Goal: Communication & Community: Answer question/provide support

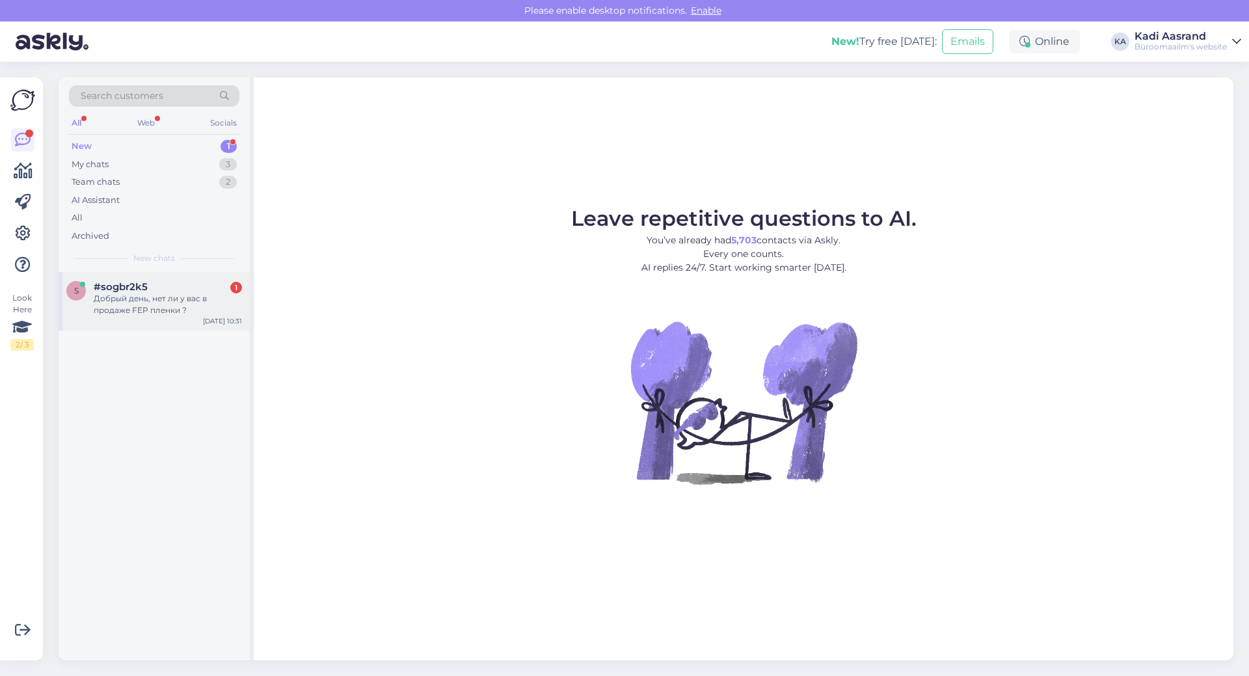
click at [145, 289] on span "#sogbr2k5" at bounding box center [121, 287] width 54 height 12
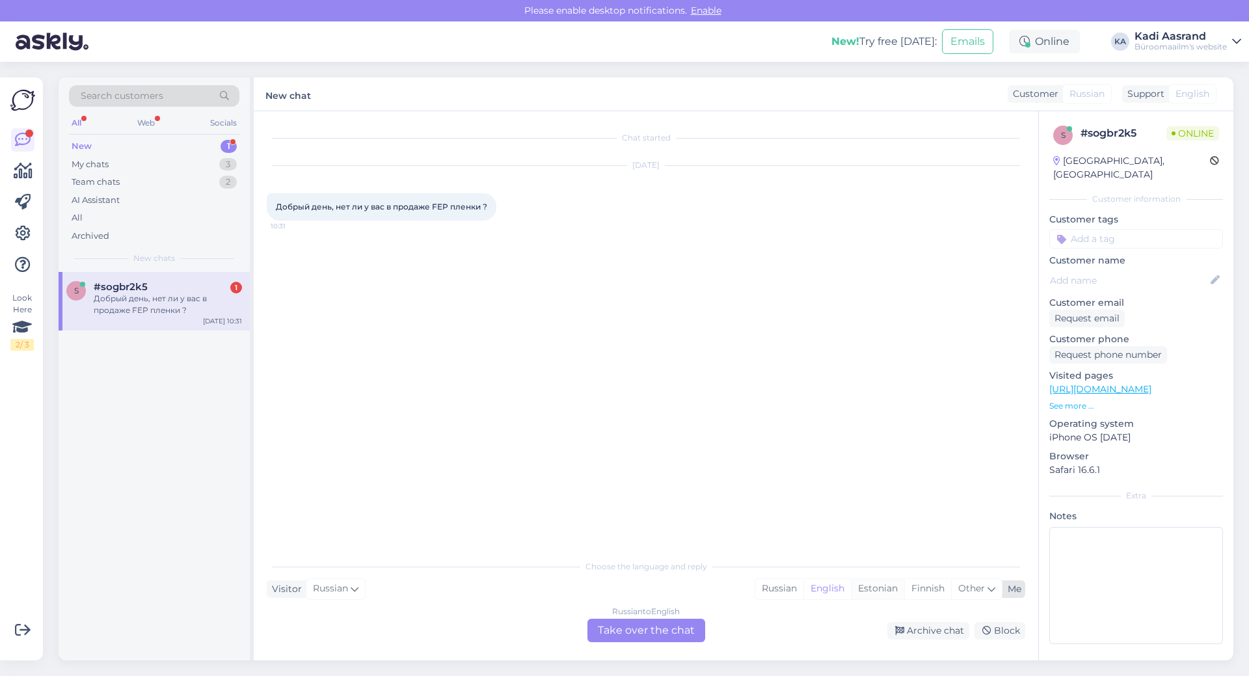
click at [868, 592] on div "Estonian" at bounding box center [877, 589] width 53 height 20
click at [668, 637] on div "Russian to Estonian Take over the chat" at bounding box center [646, 629] width 118 height 23
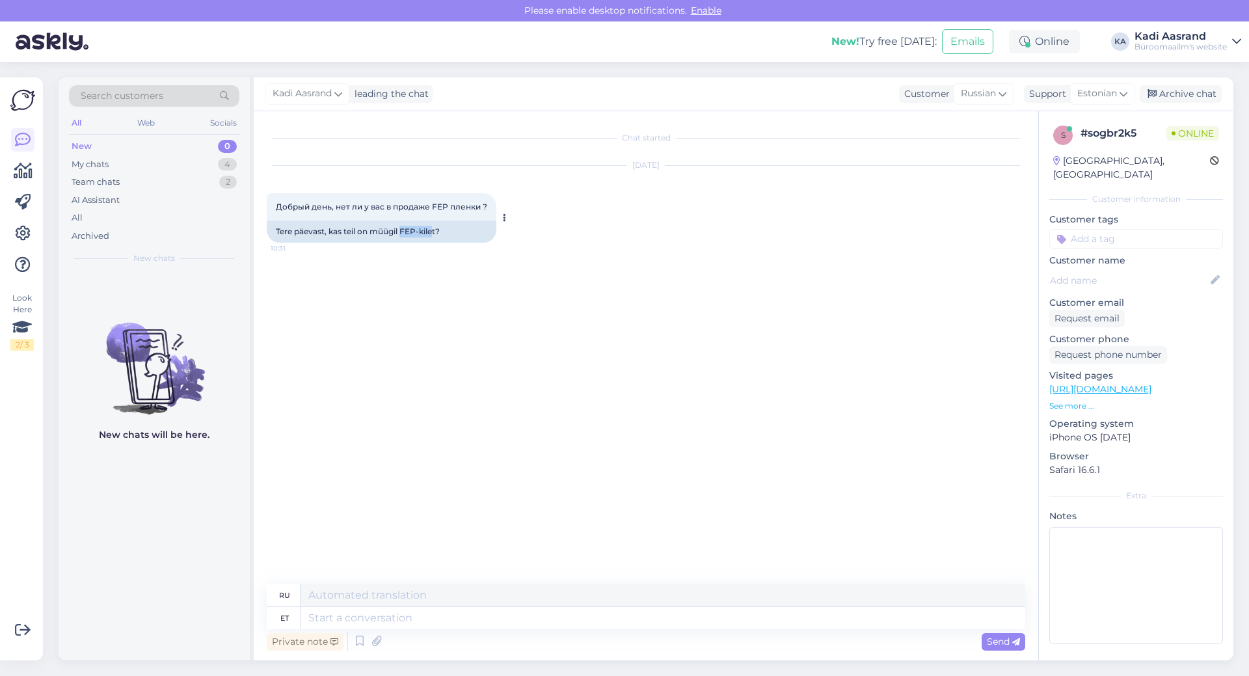
drag, startPoint x: 402, startPoint y: 227, endPoint x: 434, endPoint y: 231, distance: 32.7
click at [434, 231] on div "Tere päevast, kas teil on müügil FEP-kilet?" at bounding box center [382, 231] width 230 height 22
copy div "FEP-[PERSON_NAME]"
click at [413, 616] on textarea at bounding box center [662, 618] width 724 height 22
type textarea "Tere,"
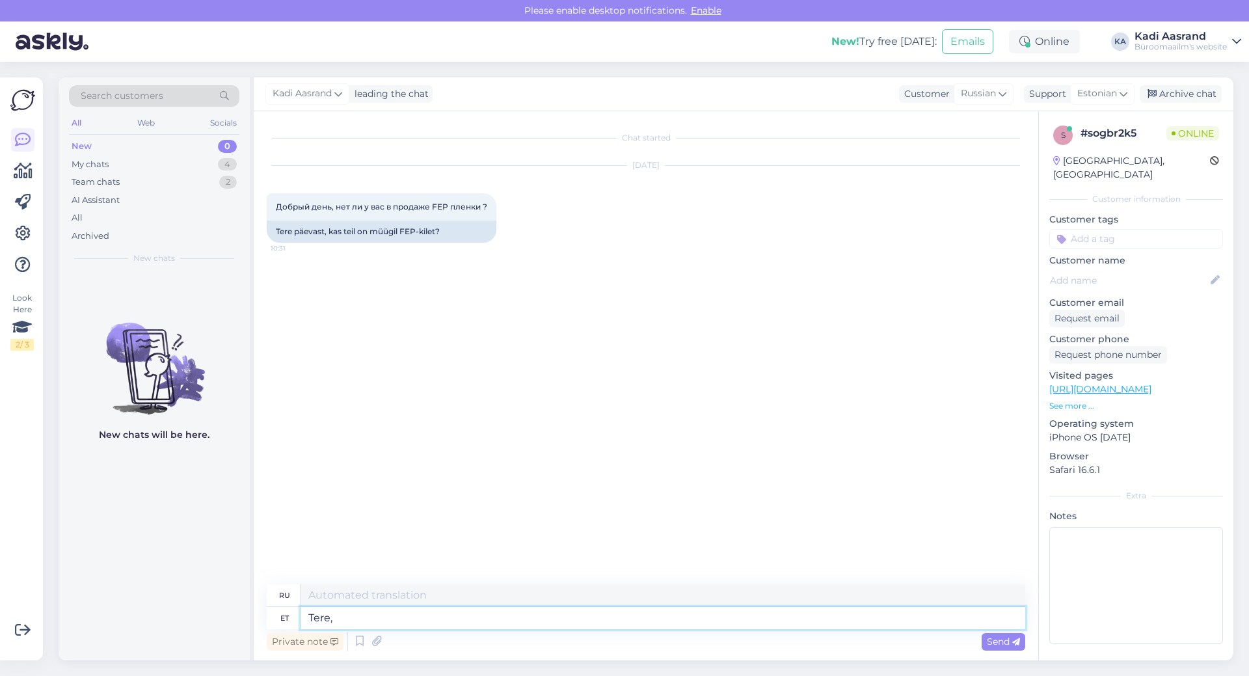
type textarea "Привет,"
type textarea "Tere, meil"
type textarea "Привет, мы"
type textarea "Tere, meil hetkel"
type textarea "Здравствуйте, мы в настоящее время"
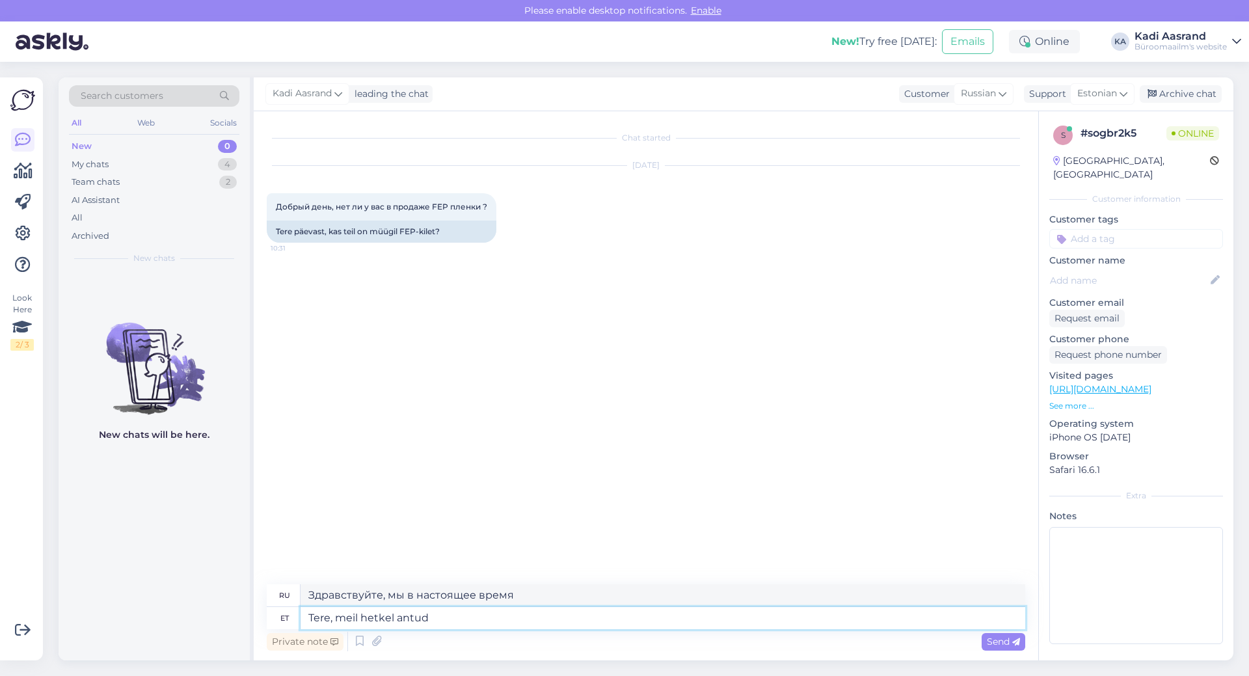
type textarea "Tere, meil hetkel antud k"
type textarea "Здравствуйте, в настоящее время у нас есть"
type textarea "Tere, meil hetkel antud [PERSON_NAME]"
type textarea "Здравствуйте, в настоящее время фильм у нас есть."
type textarea "Tere, meil hetkel antud [PERSON_NAME] valikus e"
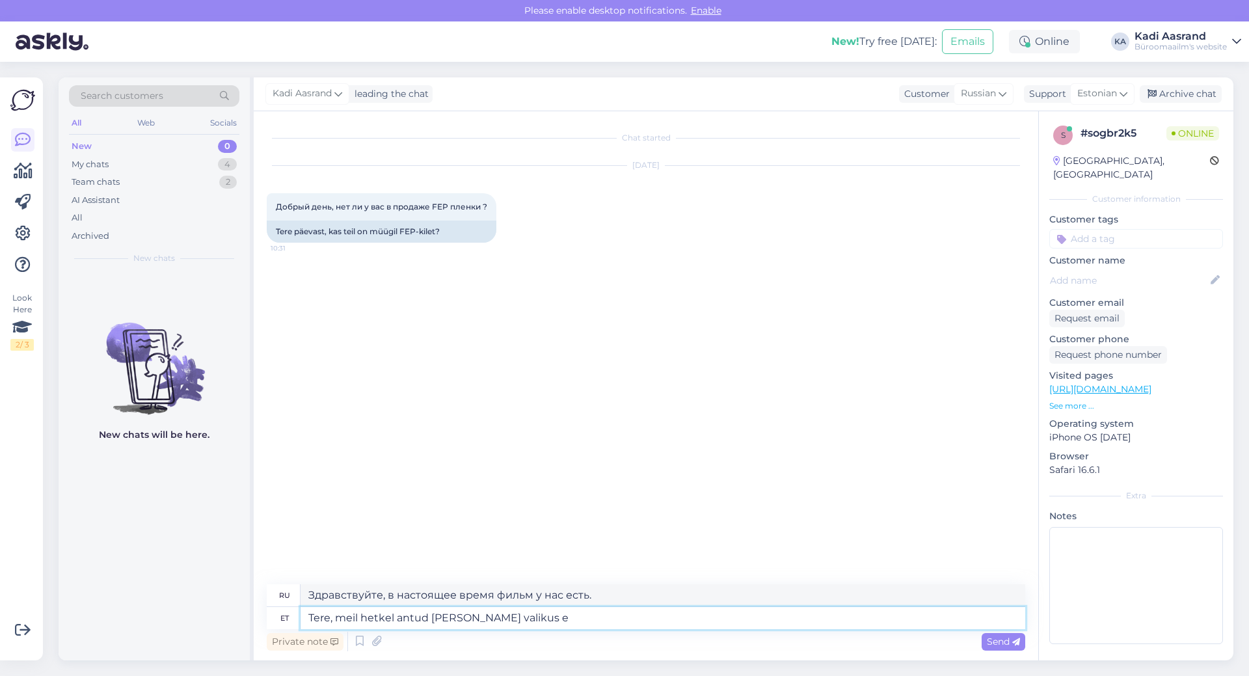
type textarea "Здравствуйте, в настоящее время эта пленка есть у нас на складе."
type textarea "Tere, meil hetkel antud [PERSON_NAME] valikus ei ol"
type textarea "Здравствуйте, в данный момент этого фильма нет в нашей подборке."
drag, startPoint x: 339, startPoint y: 618, endPoint x: 553, endPoint y: 629, distance: 214.2
click at [553, 629] on div "ru Здравствуйте, в данный момент этого фильма нет в нашей подборке. et Tere, me…" at bounding box center [646, 619] width 758 height 70
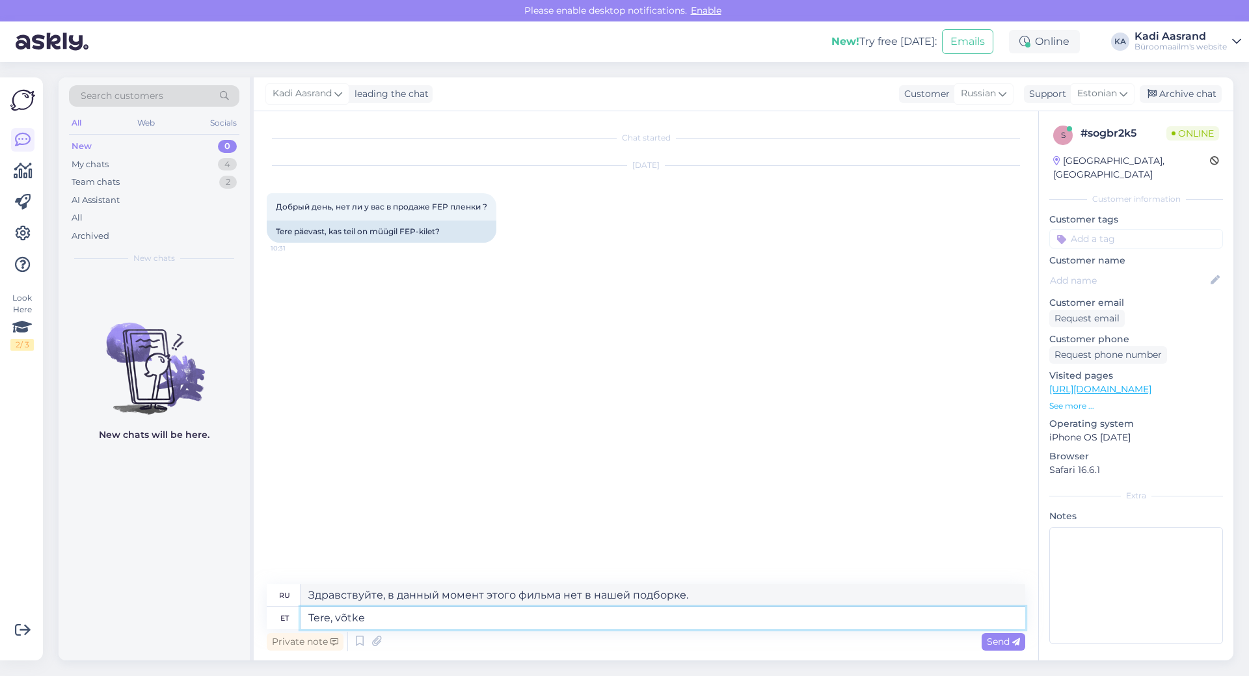
type textarea "Tere, võtke"
type textarea "Здравствуйте, пожалуйста, возьмите"
type textarea "Tere, võtke otse"
type textarea "Здравствуйте, свяжитесь со мной напрямую."
type textarea "Tere, võtke otse ühendust meie"
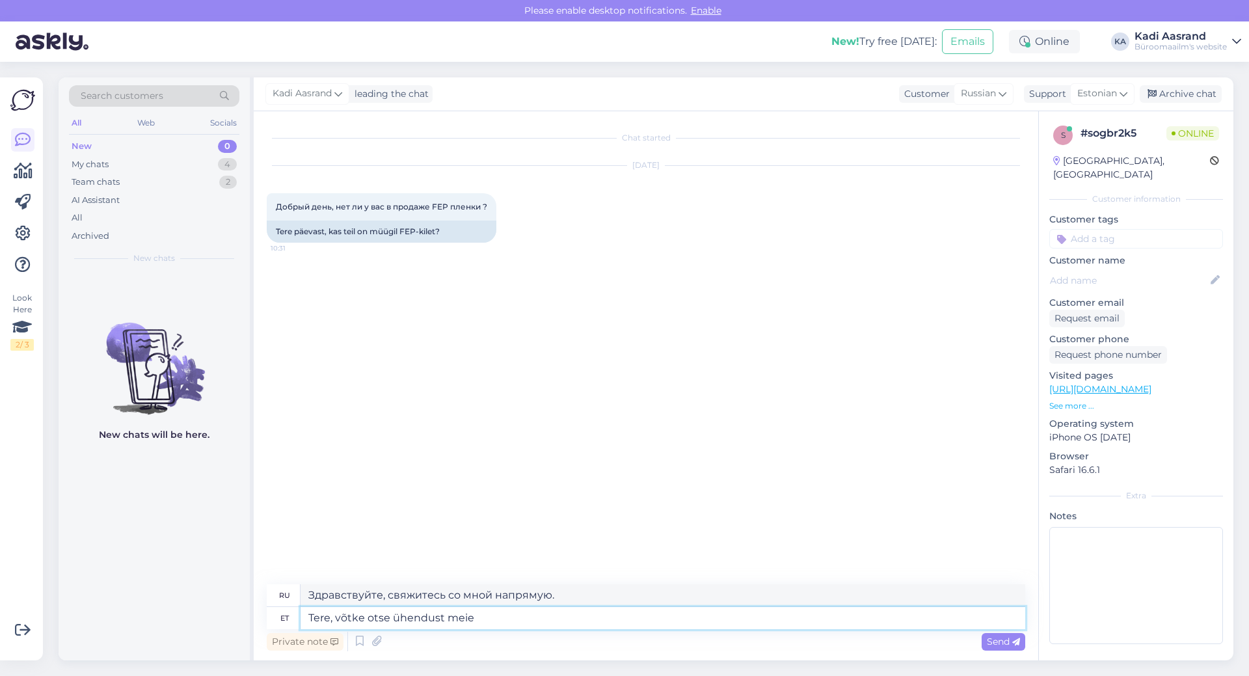
type textarea "Здравствуйте, пожалуйста, свяжитесь с нами напрямую."
type textarea "Tere, võtke otse ühendust meie 3d"
type textarea "Здравствуйте, пожалуйста, свяжитесь с нашим 3D напрямую."
type textarea "Tere, võtke otse ühendust meie 3d projekti"
type textarea "Здравствуйте, свяжитесь с нами напрямую по поводу нашего 3D-проекта."
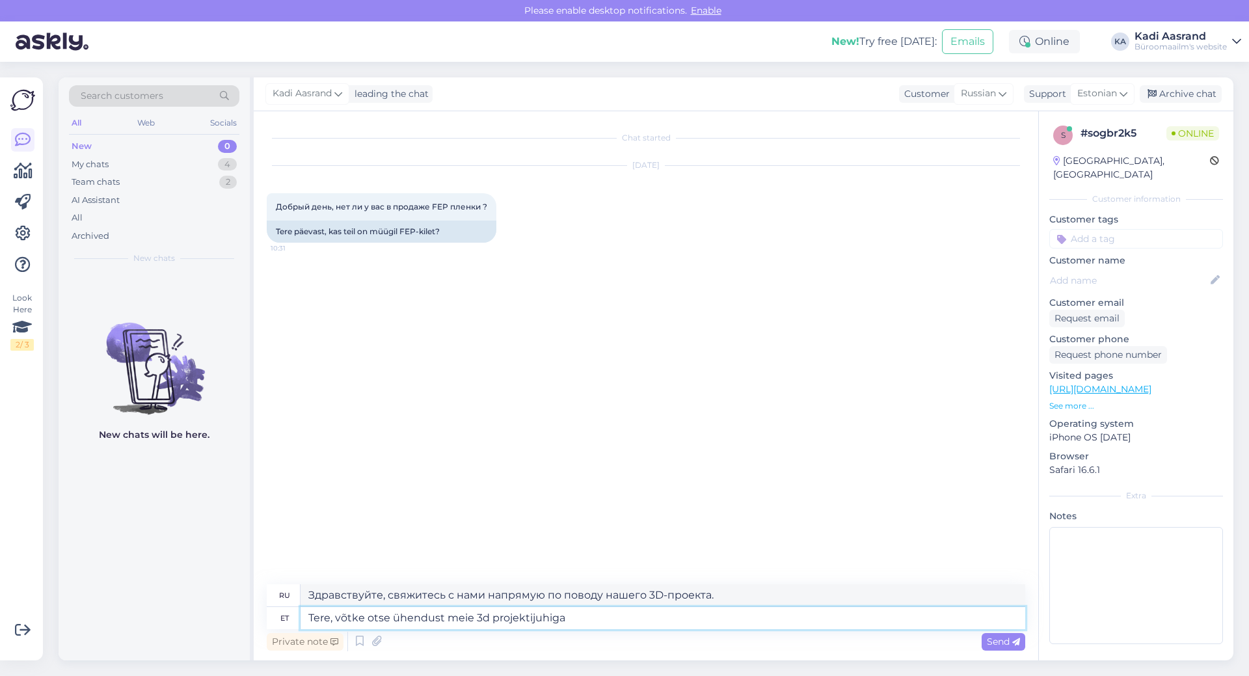
type textarea "Tere, võtke otse ühendust meie 3d projektijuhiga"
type textarea "Здравствуйте, свяжитесь, пожалуйста, напрямую с нашим 3D-менеджером проекта."
paste textarea "Tambet Kõrv 3D-printerite projektijuht Mob: [PHONE_NUMBER] Tel: [PHONE_NUMBER] …"
type textarea "Tere, võtke otse ühendust meie 3d projektijuhiga Tambet Kõrv 3D-printerite proj…"
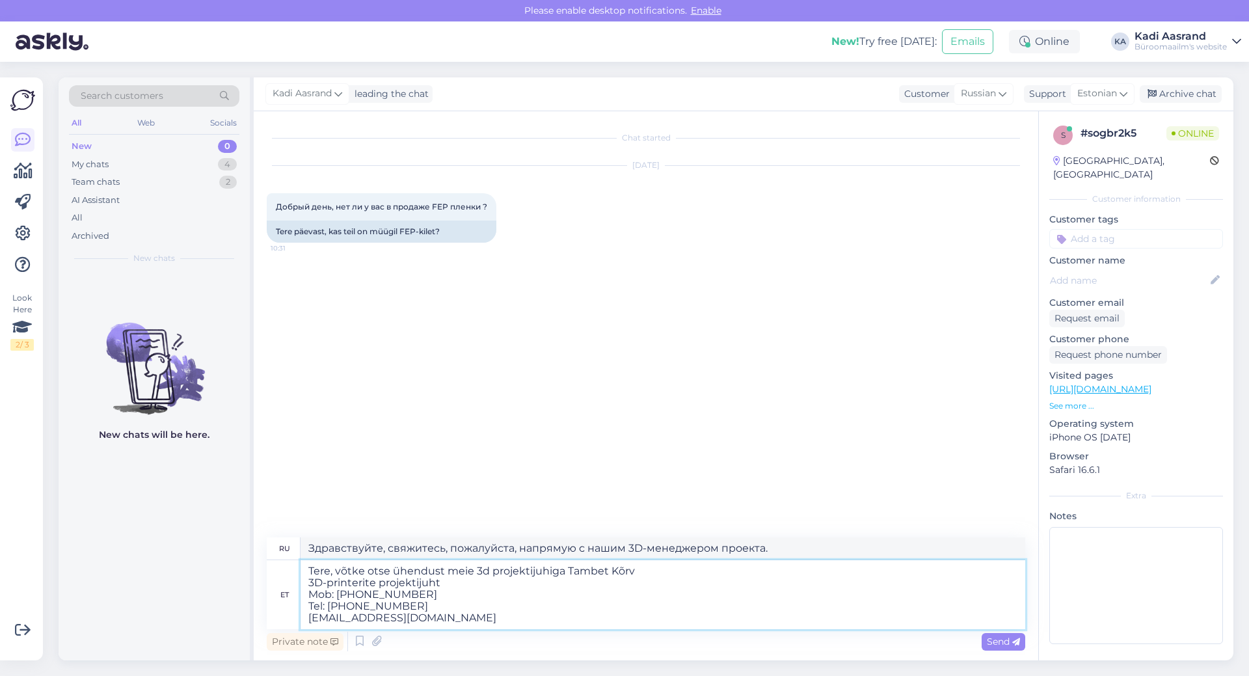
type textarea "Здравствуйте, свяжитесь напрямую с нашим менеджером 3D-проектов [PERSON_NAME] п…"
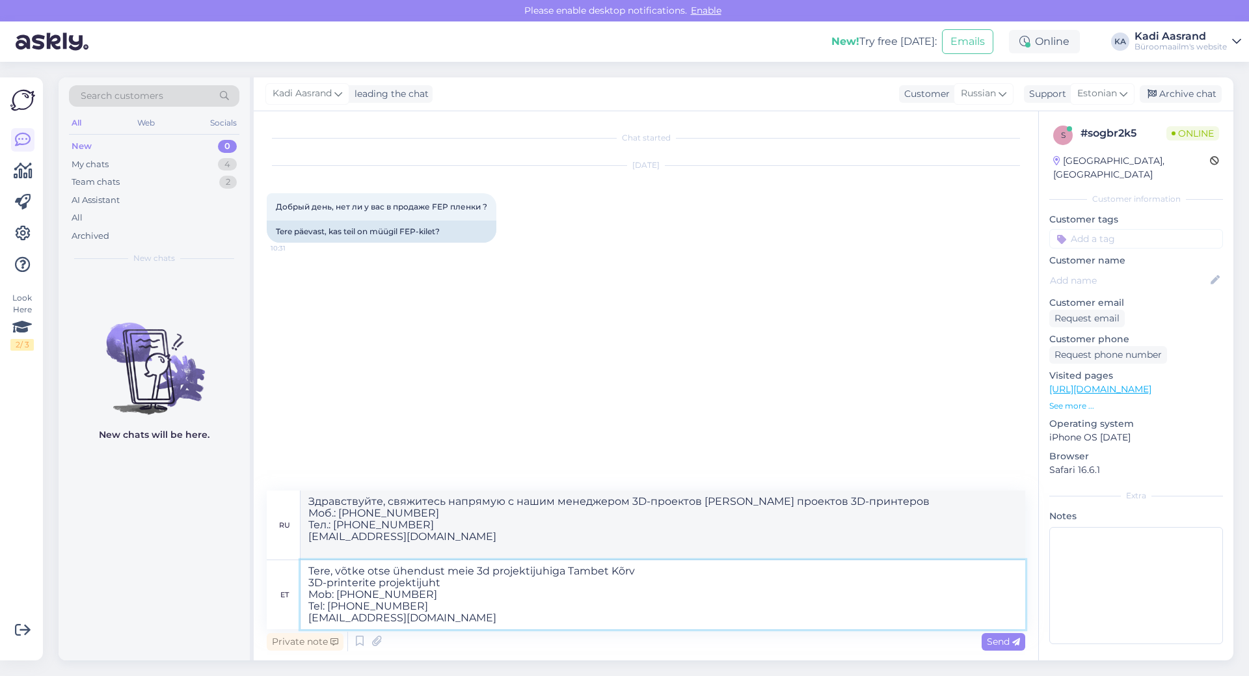
drag, startPoint x: 309, startPoint y: 581, endPoint x: 457, endPoint y: 578, distance: 148.3
click at [444, 577] on textarea "Tere, võtke otse ühendust meie 3d projektijuhiga Tambet Kõrv 3D-printerite proj…" at bounding box center [662, 594] width 724 height 69
type textarea "Tere, võtke otse ühendust meie 3d projektijuhiga Tambet Kõrv Mob: [PHONE_NUMBER…"
type textarea "Здравствуйте, свяжитесь напрямую с нашим менеджером 3D-проектов [PERSON_NAME] М…"
type textarea "Tere, võtke otse ühendust meie 3d projektijuhiga Tambet Kõrv Mob: [PHONE_NUMBER…"
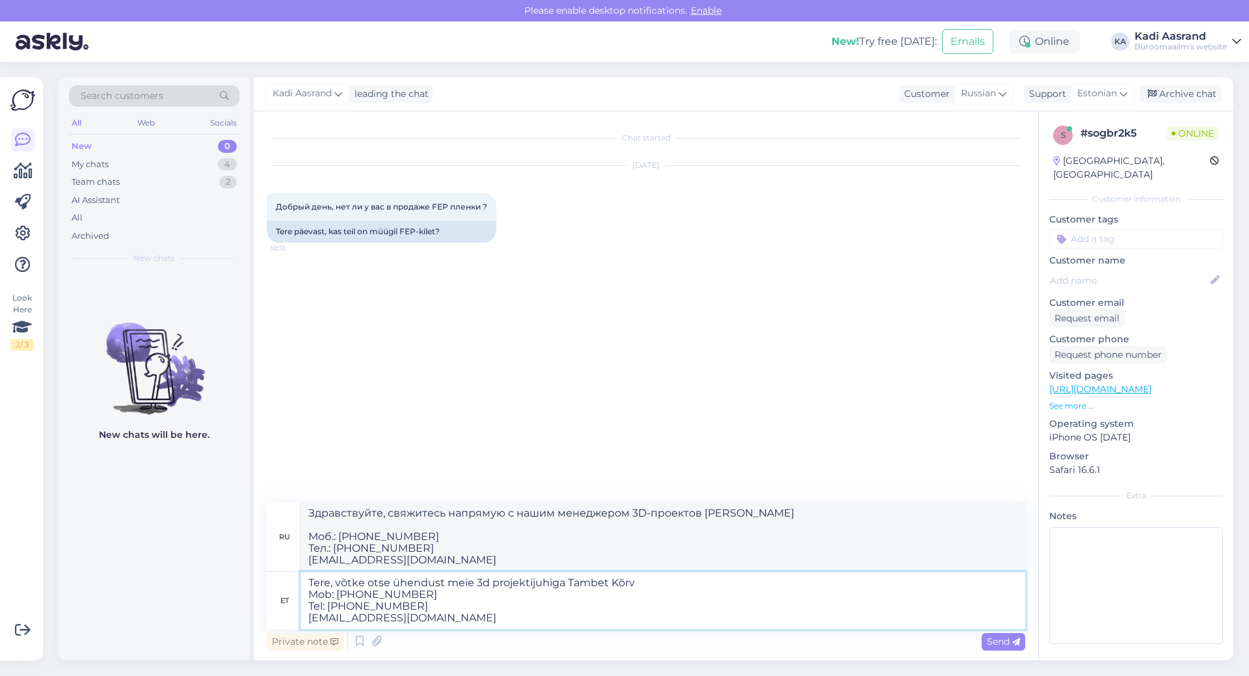
type textarea "Здравствуйте, свяжитесь напрямую с нашим менеджером 3D-проектов [PERSON_NAME] М…"
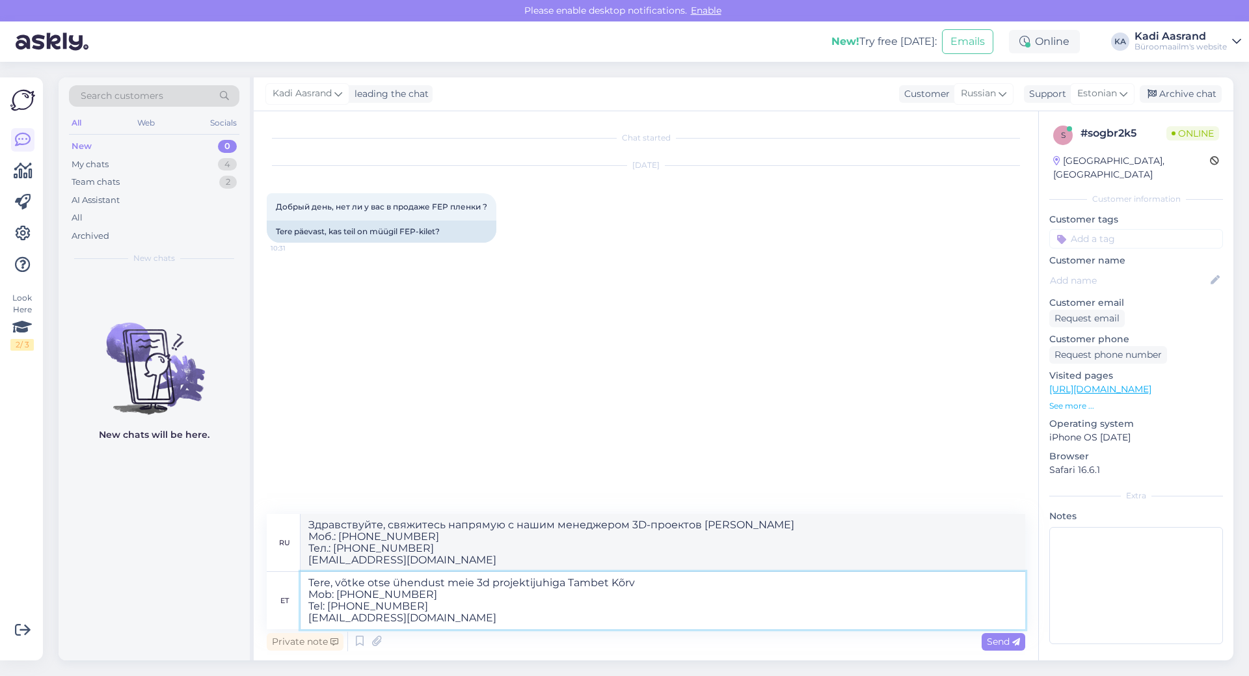
click at [470, 622] on textarea "Tere, võtke otse ühendust meie 3d projektijuhiga Tambet Kõrv Mob: [PHONE_NUMBER…" at bounding box center [662, 600] width 724 height 57
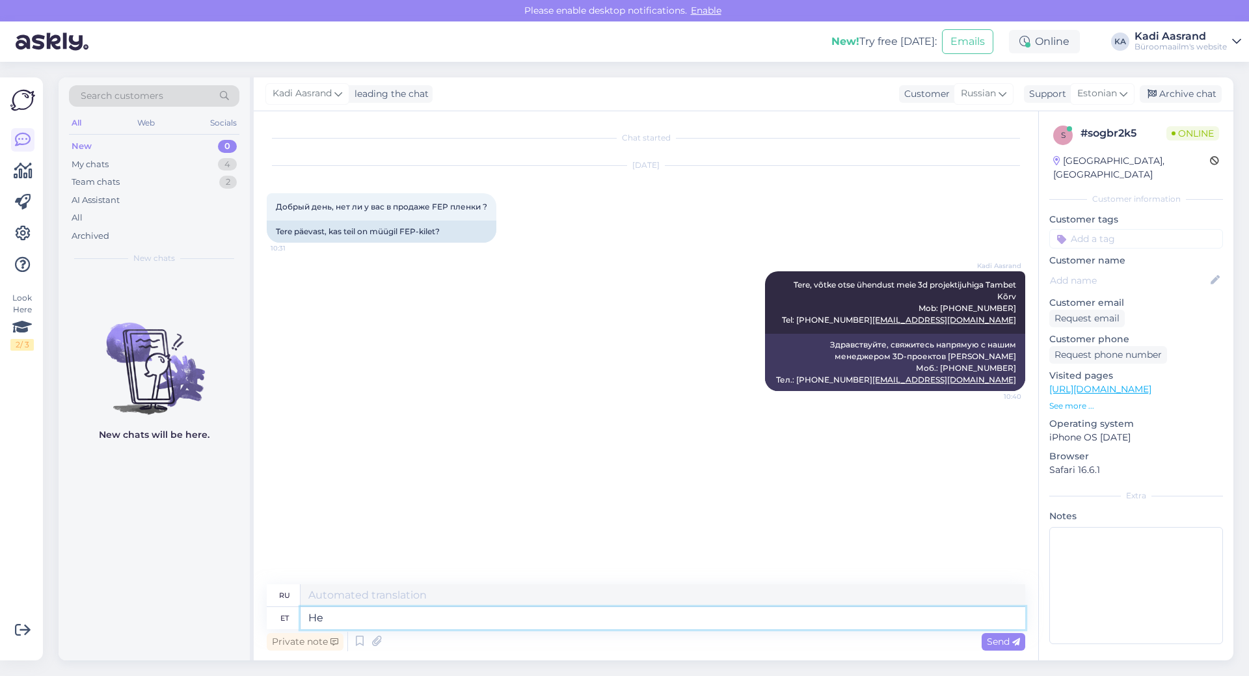
type textarea "H"
type textarea "Tema"
type textarea "Ее"
type textarea "Tema teab"
type textarea "Он знает."
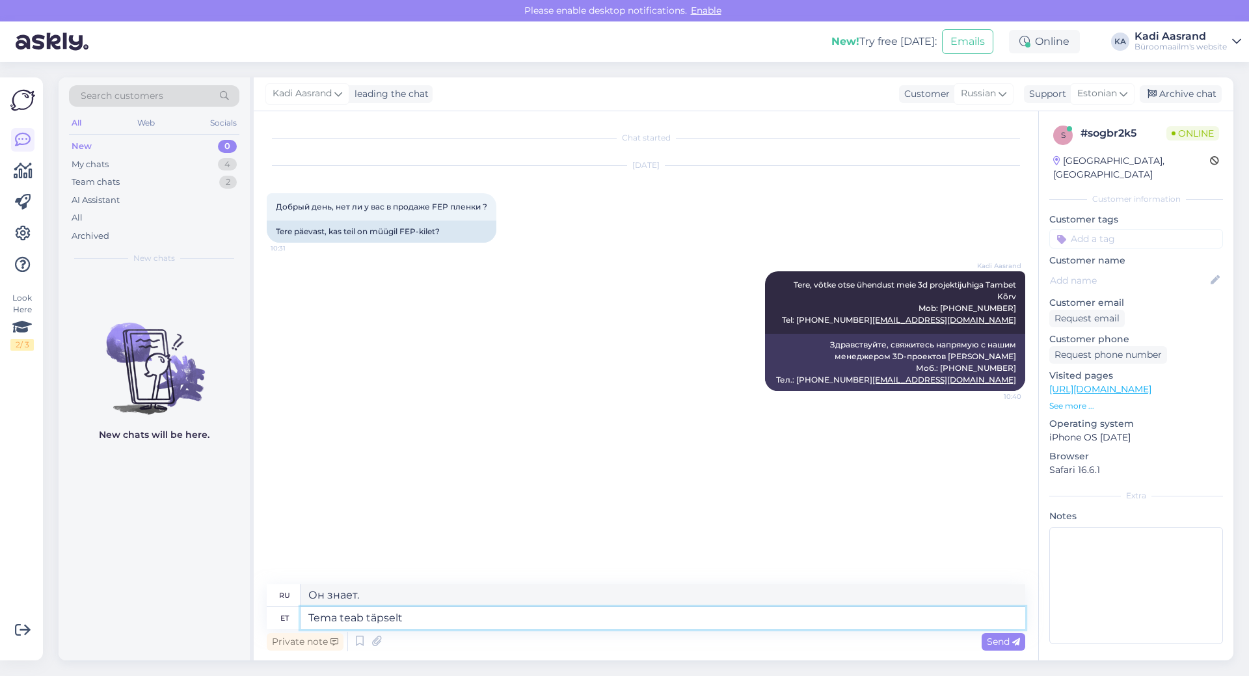
type textarea "Tema teab täpselt k"
type textarea "Он точно знает."
type textarea "Tema teab täpselt kas m"
type textarea "Он точно знает,"
type textarea "Tema teab täpselt kas meil"
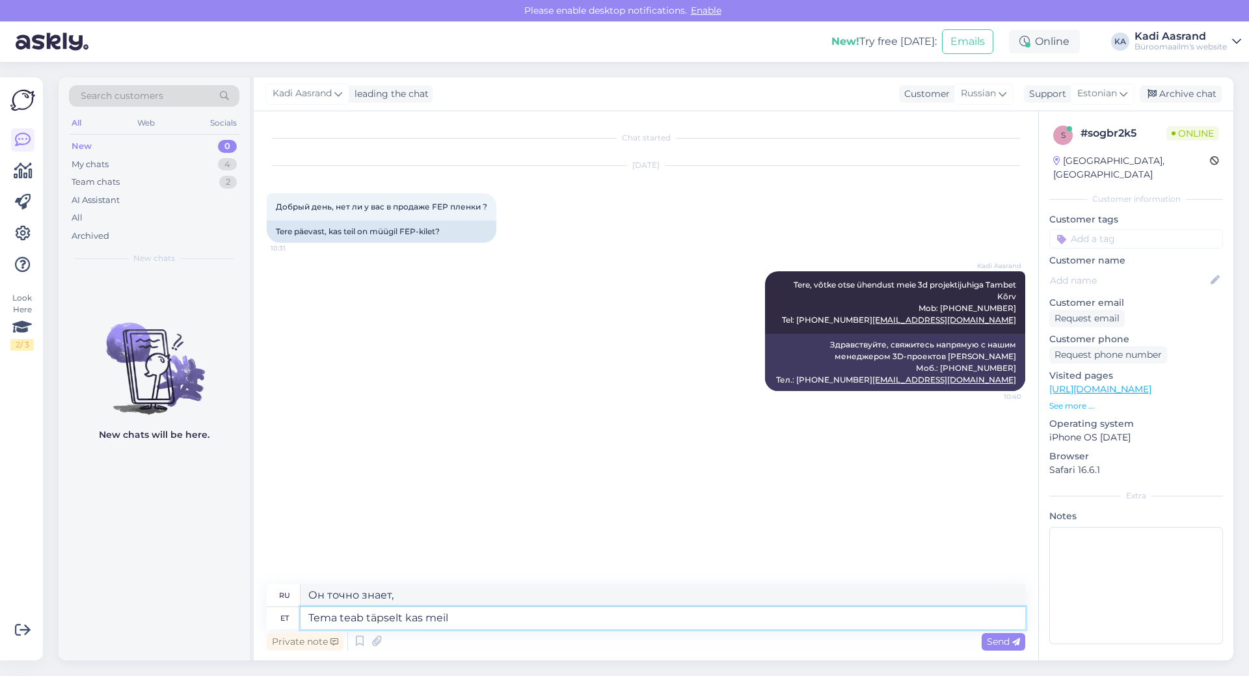
type textarea "Он точно знает, есть ли у нас"
type textarea "Tema teab täpselt kas meil hetkel o"
type textarea "Он точно знает, находимся ли мы в данный момент"
type textarea "Tema teab täpselt kas meil hetkel on se"
type textarea "Он точно знает, есть ли оно у нас в данный момент."
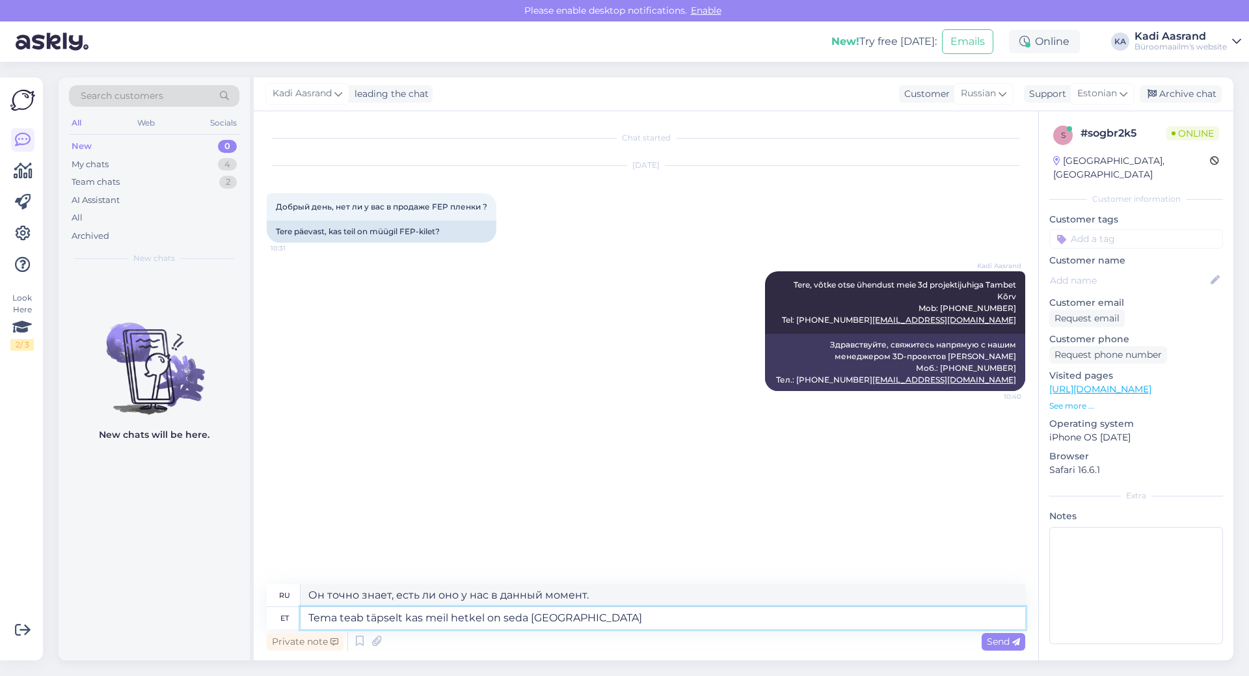
type textarea "Tema teab täpselt kas meil hetkel on seda [GEOGRAPHIC_DATA]"
type textarea "Он точно знает, есть ли он у нас в данный момент на складе."
type textarea "Tema teab täpselt kas meil hetkel on seda [GEOGRAPHIC_DATA] ning"
type textarea "Он точно знает, есть ли он у нас сейчас на складе и"
type textarea "Tema teab täpselt kas meil hetkel on seda [GEOGRAPHIC_DATA] ning kui"
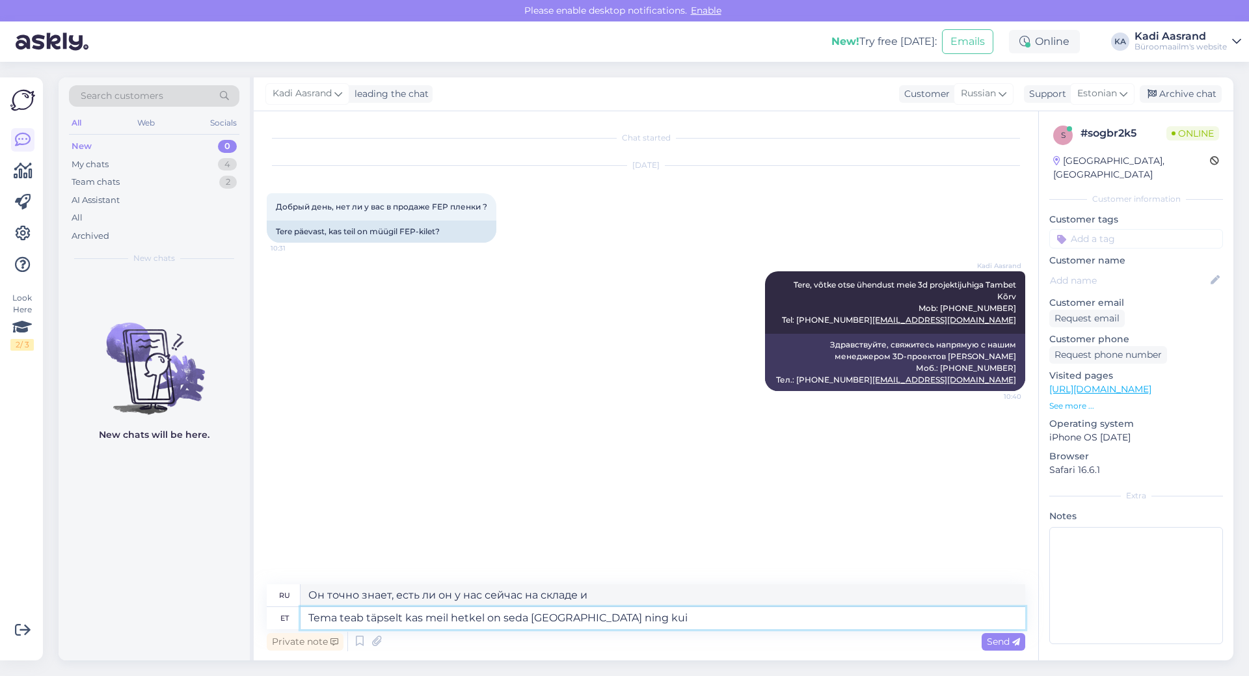
type textarea "Он точно знает, есть ли он сейчас на складе, и если да, то"
type textarea "Tema teab täpselt kas meil hetkel on seda [GEOGRAPHIC_DATA] ning kui ka ei"
type textarea "Он точно знает, есть ли он сейчас на складе, и если да, то есть ли."
type textarea "Tema teab täpselt kas meil hetkel on seda [GEOGRAPHIC_DATA] ning kui ka ei ol"
type textarea "Он точно знает, есть ли он сейчас на складе и нет ли его вообще."
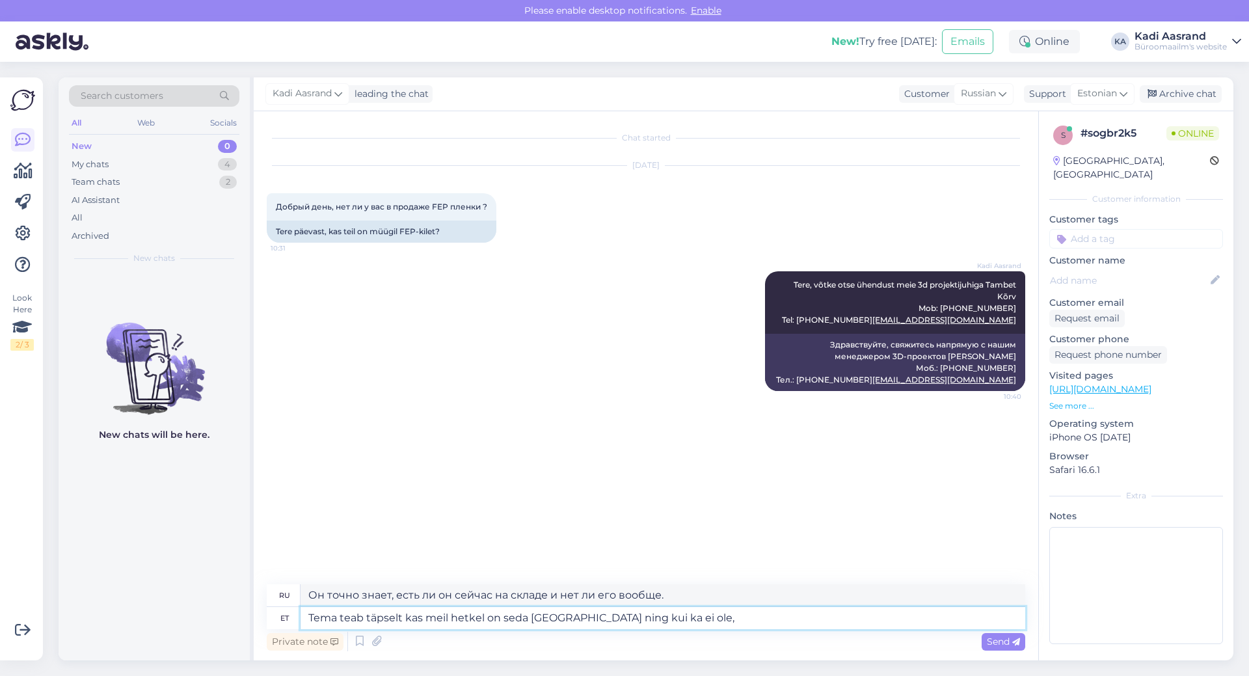
type textarea "Tema teab täpselt kas meil hetkel on seda [GEOGRAPHIC_DATA] ning kui ka ei ole,…"
type textarea "Он точно знает, есть ли он у нас сейчас на складе, и если нет,"
type textarea "Tema teab täpselt kas meil hetkel on seda [GEOGRAPHIC_DATA] ning kui ka ei ole,…"
type textarea "Он точно знает, есть ли он у нас сейчас на складе, и если нет, то"
type textarea "Tema teab täpselt kas meil hetkel on seda [GEOGRAPHIC_DATA] ning kui ka ei ole,…"
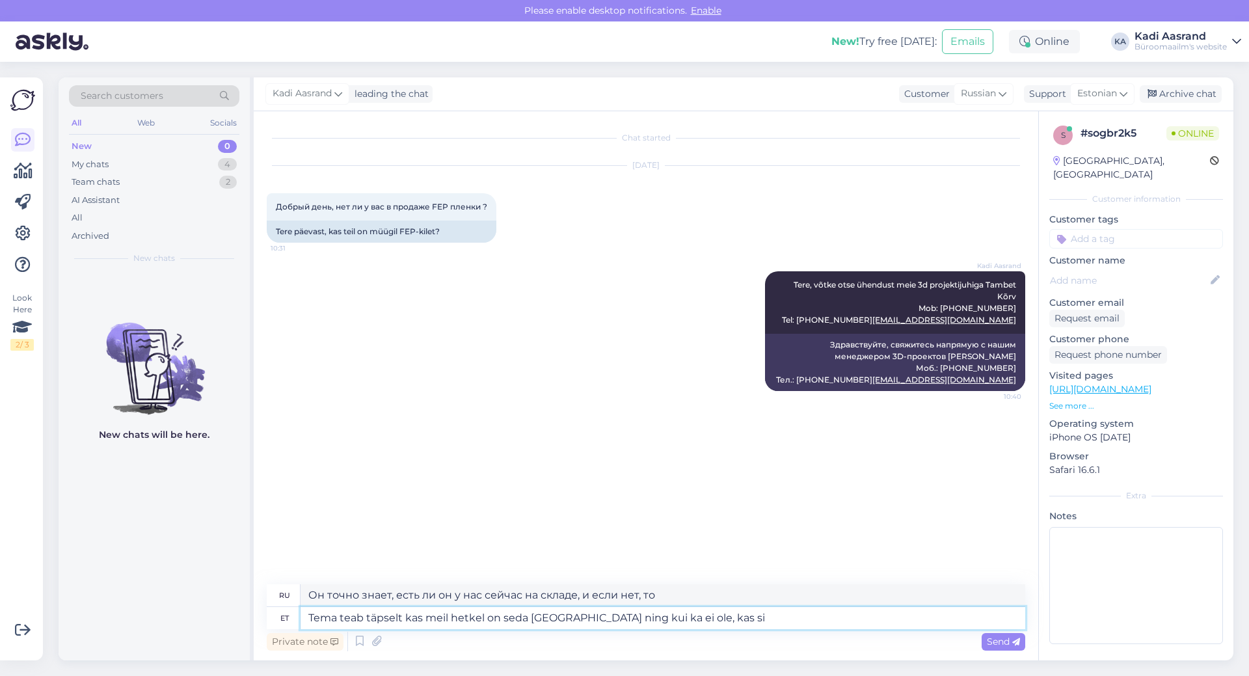
type textarea "Он точно знает, есть ли он сейчас на складе, и если нет, то есть ли он у вас"
type textarea "Tema teab täpselt kas meil hetkel on seda [GEOGRAPHIC_DATA] ning kui ka ei ole,…"
type textarea "Он точно знает, есть ли он у нас сейчас на складе, и если нет, можем ли мы его …"
type textarea "Tema teab täpselt kas meil hetkel on seda [GEOGRAPHIC_DATA] ning kui ka ei ole,…"
type textarea "Он точно знает, есть ли товар у нас на складе, и если нет, то можем ли мы его з…"
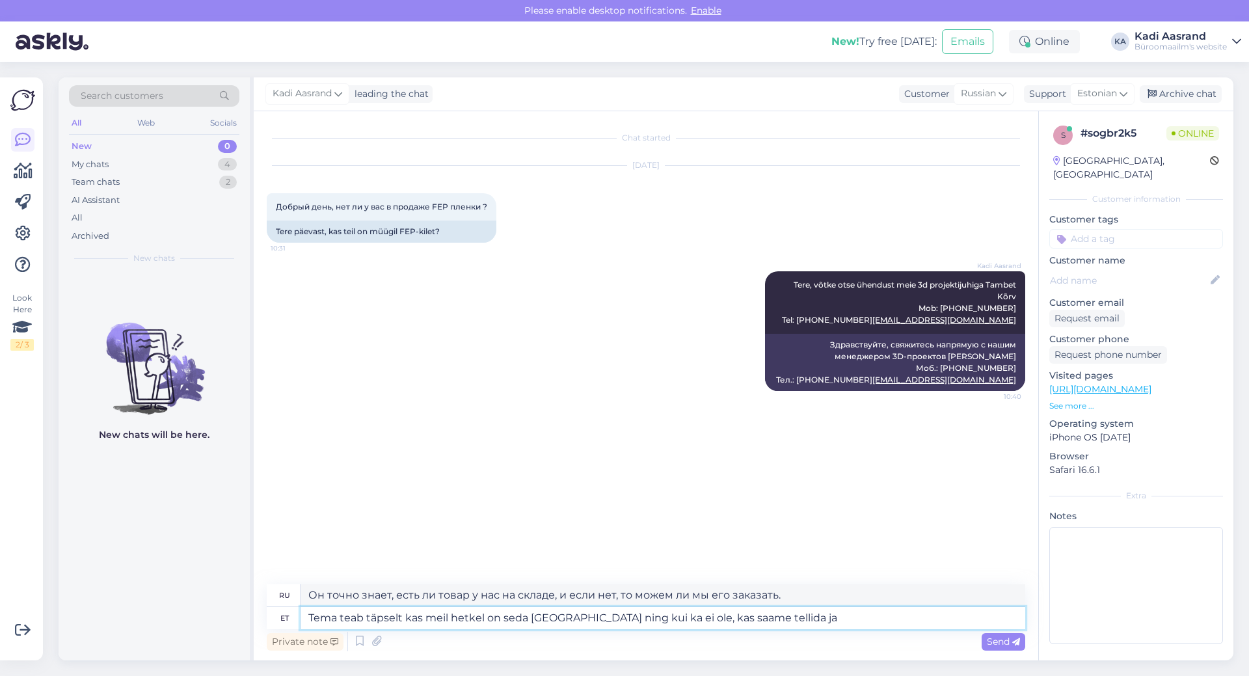
type textarea "Tema teab täpselt kas meil hetkel on seda [GEOGRAPHIC_DATA] ning kui ka ei ole,…"
type textarea "Он точно знает, есть ли он у нас сейчас на складе, и если нет, можем ли мы его …"
type textarea "Tema teab täpselt kas meil hetkel on seda [GEOGRAPHIC_DATA] ning kui ka ei ole,…"
type textarea "Он точно знает, есть ли он у нас сейчас на складе, и если нет, то можем ли мы е…"
type textarea "Tema teab täpselt kas meil hetkel on seda [GEOGRAPHIC_DATA] ning kui ka ei ole,…"
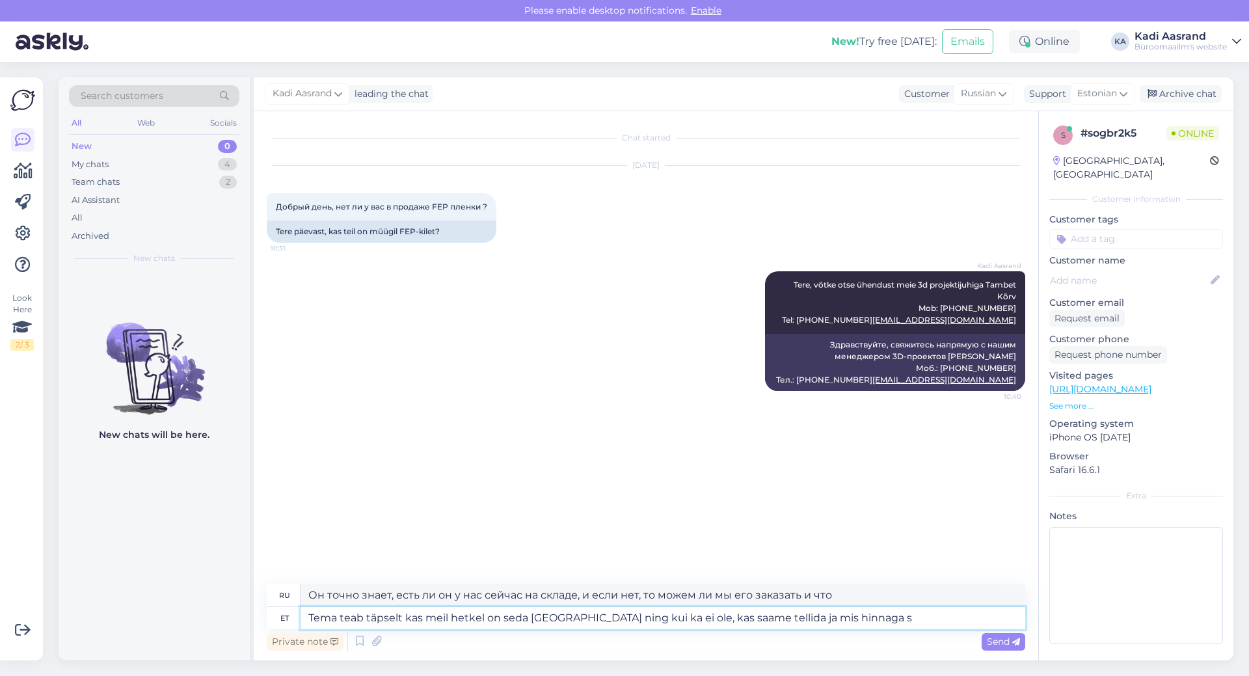
type textarea "Он точно знает, есть ли этот товар у нас на складе, а если нет, то можем ли мы …"
type textarea "Tema teab täpselt kas meil hetkel on seda [GEOGRAPHIC_DATA] ning kui ka ei ole,…"
type textarea "Он точно знает, есть ли он у нас сейчас на складе, а если нет, то можем ли мы е…"
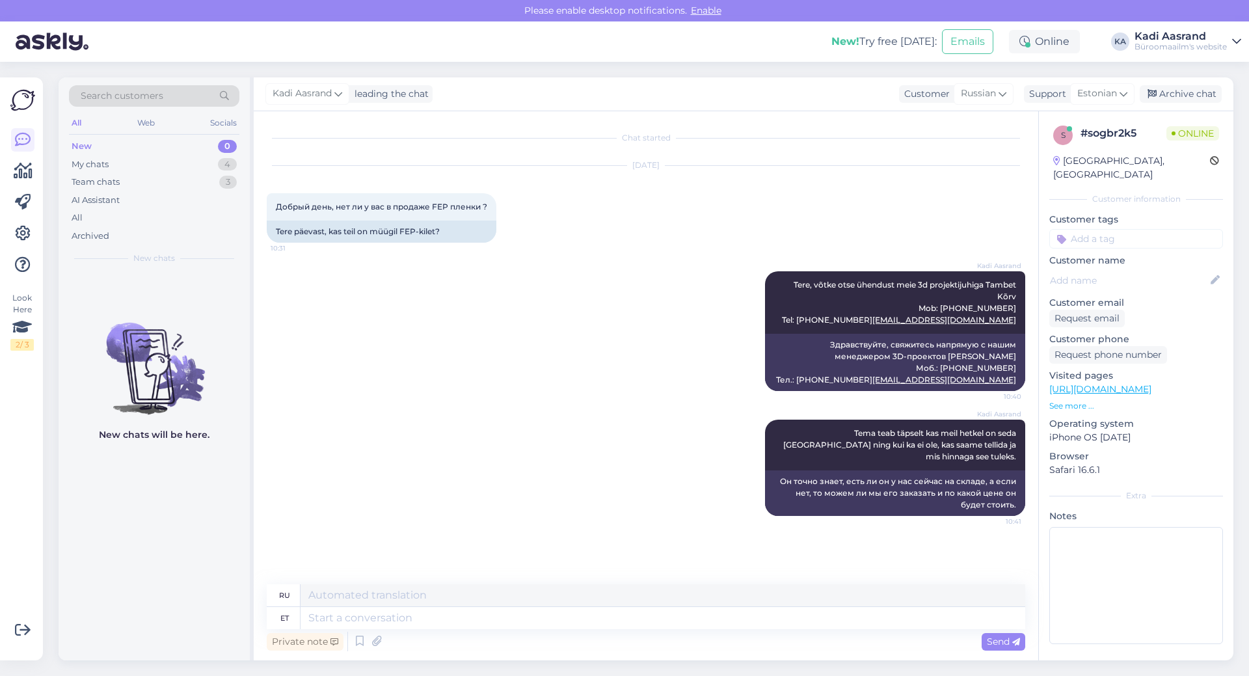
click at [599, 405] on div "Kadi Aasrand Tere, võtke otse ühendust meie 3d projektijuhiga Tambet Kõrv Mob: …" at bounding box center [646, 331] width 758 height 148
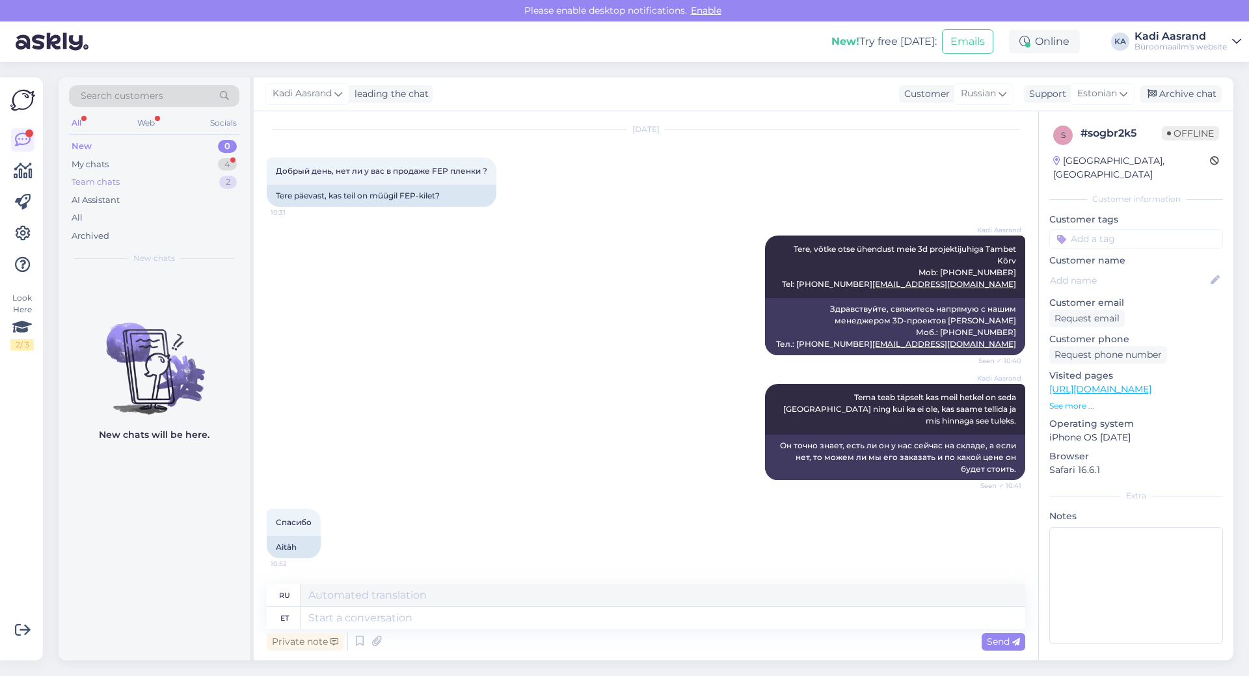
click at [170, 173] on div "Team chats 2" at bounding box center [154, 182] width 170 height 18
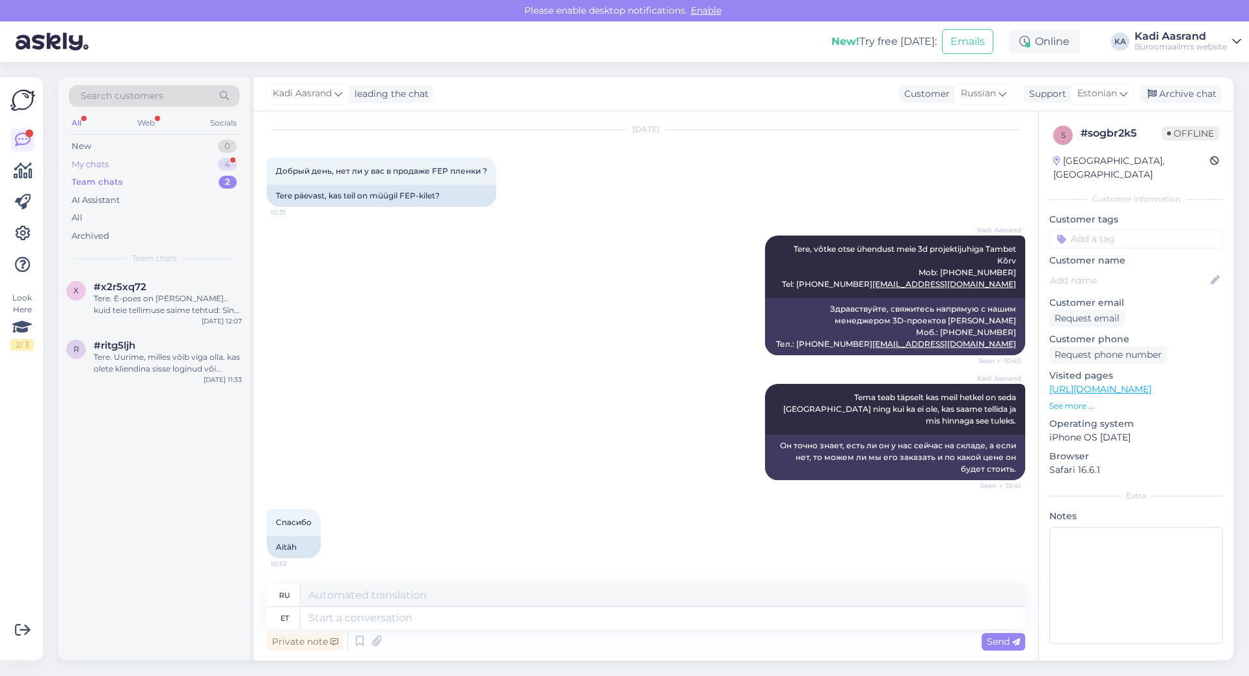
click at [158, 165] on div "My chats 4" at bounding box center [154, 164] width 170 height 18
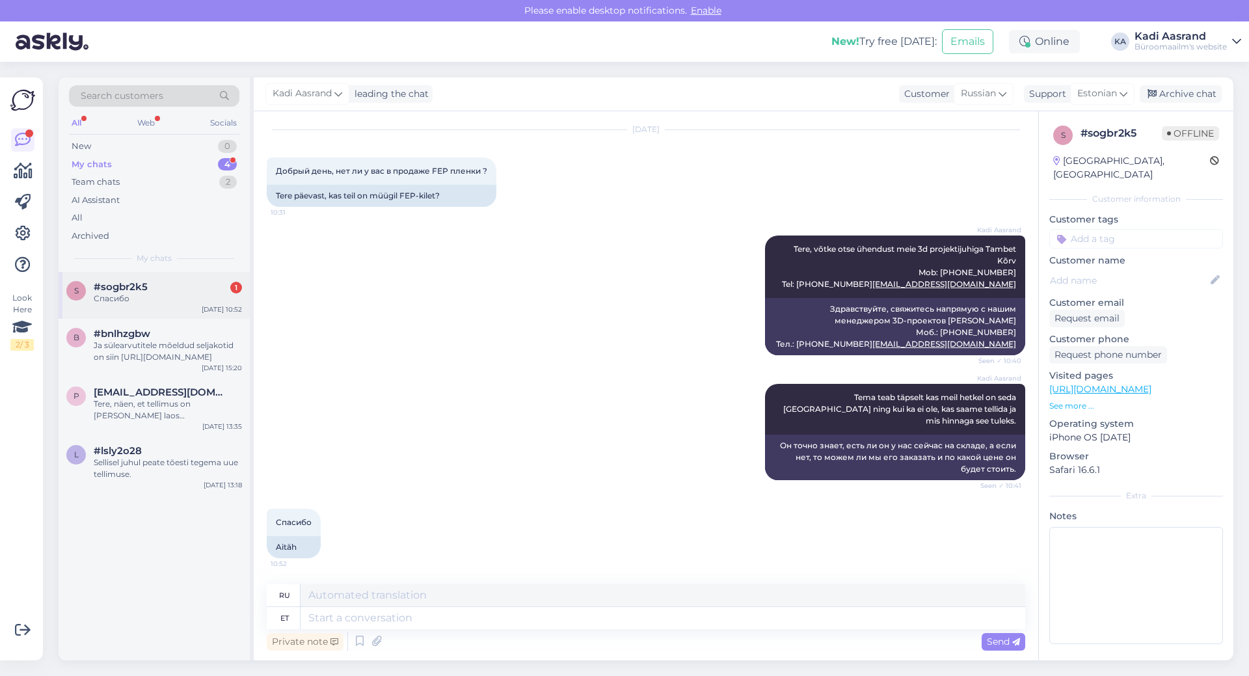
click at [175, 303] on div "Спасибо" at bounding box center [168, 299] width 148 height 12
click at [426, 616] on textarea at bounding box center [662, 618] width 724 height 22
type textarea "Palun"
type textarea "Пожалуйста"
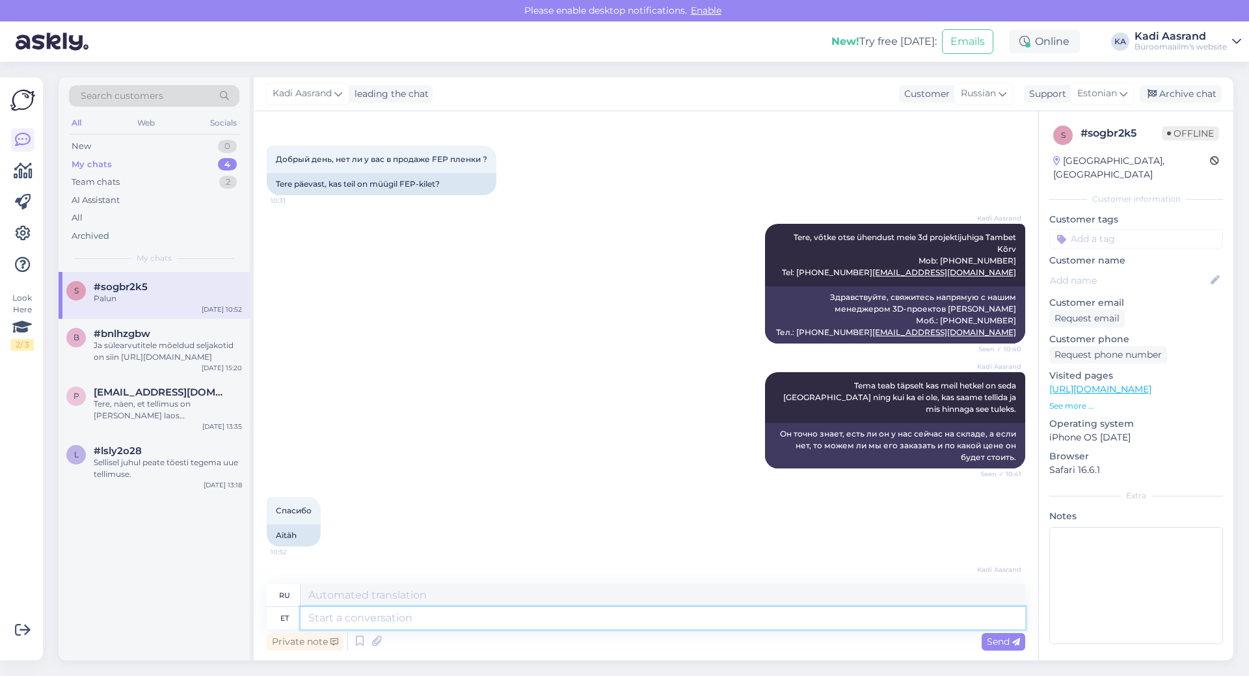
scroll to position [126, 0]
